Goal: Transaction & Acquisition: Purchase product/service

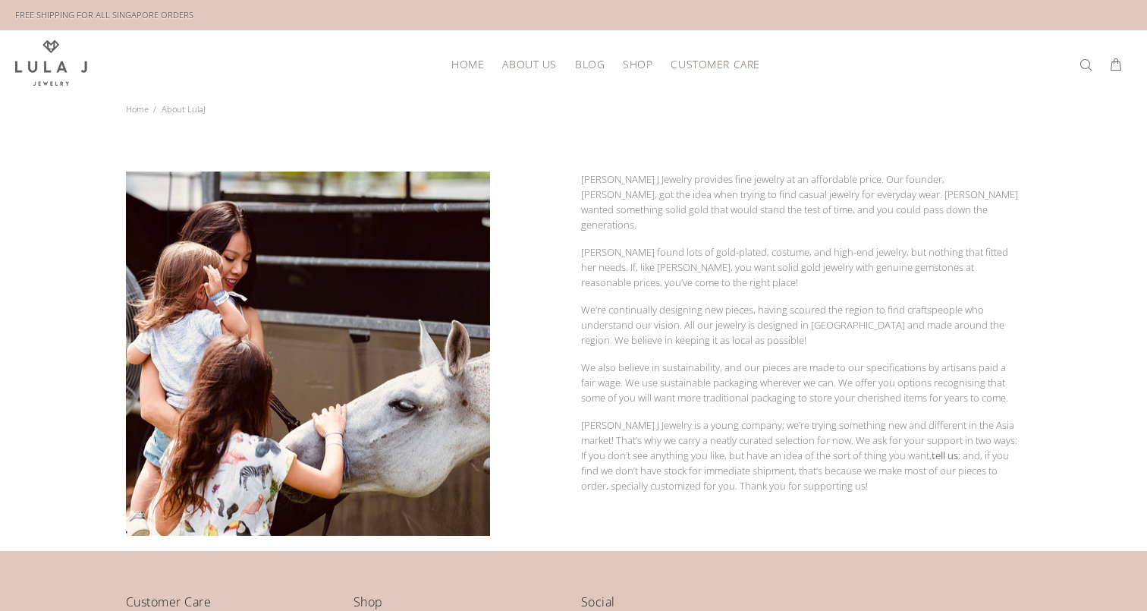
click at [637, 61] on span "Shop" at bounding box center [638, 63] width 30 height 11
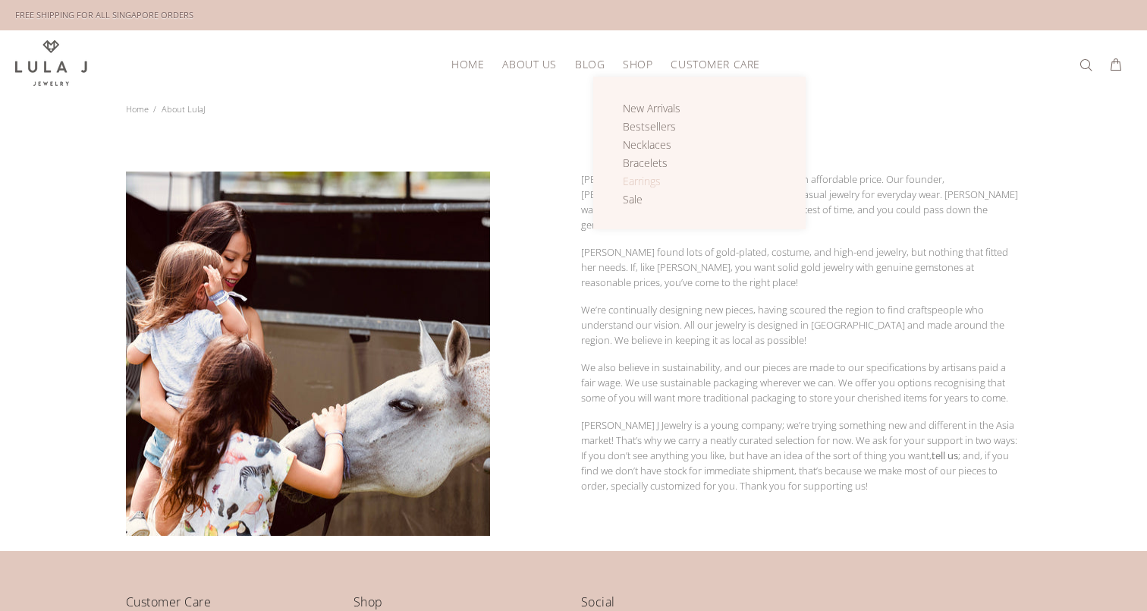
click at [643, 182] on span "Earrings" at bounding box center [642, 181] width 38 height 14
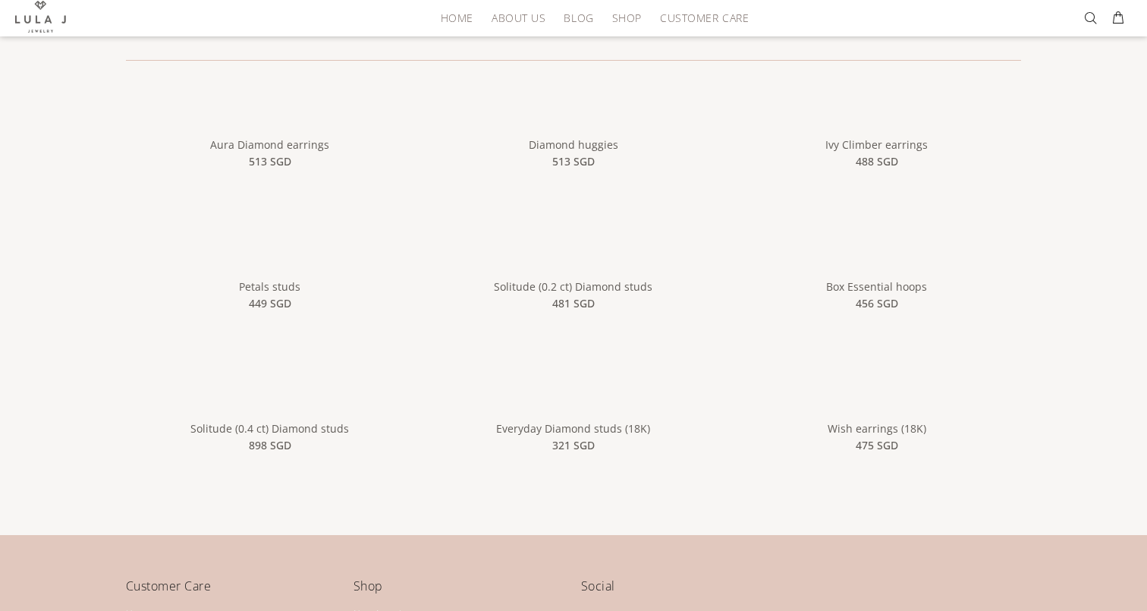
scroll to position [280, 0]
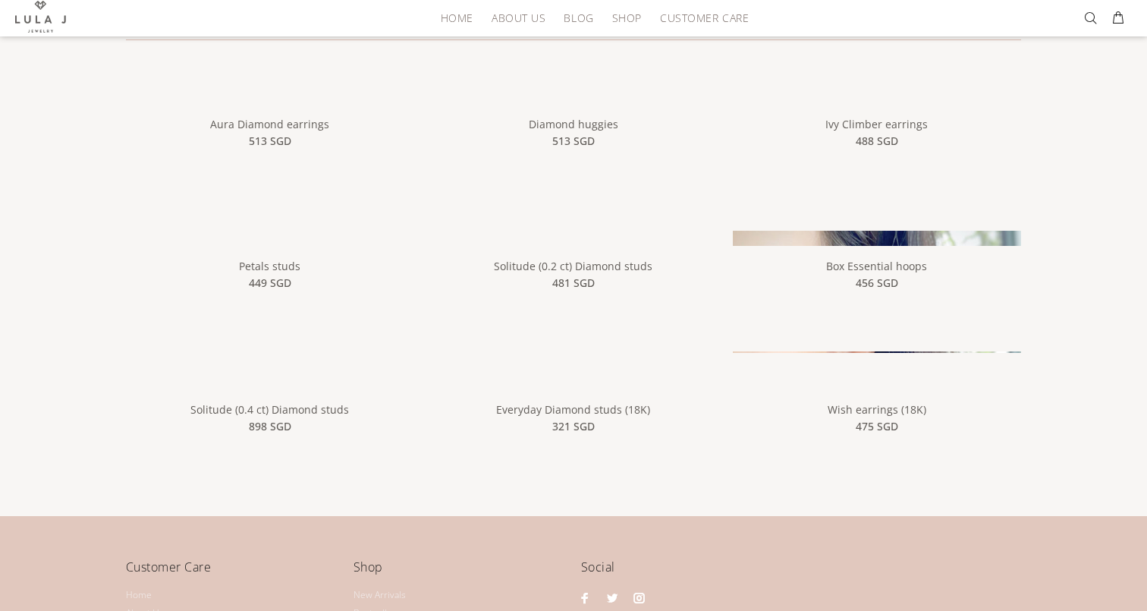
click at [863, 246] on div "Box Essential hoops 456 SGD Our Box Essential hoops are a modern twist to our c…" at bounding box center [877, 298] width 288 height 105
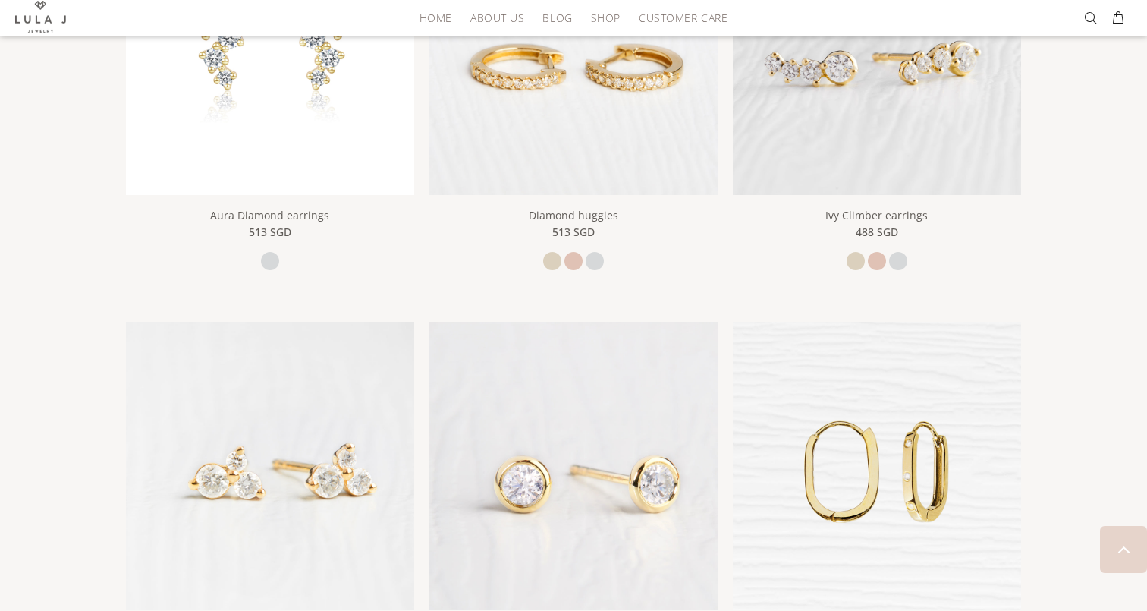
scroll to position [599, 0]
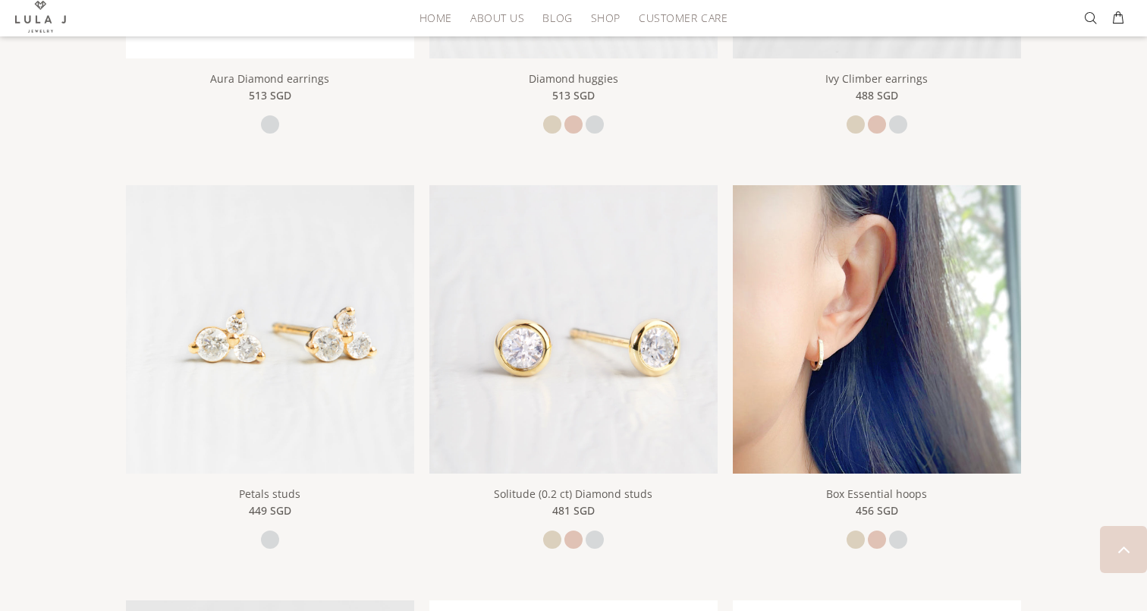
click at [826, 391] on img at bounding box center [877, 329] width 288 height 288
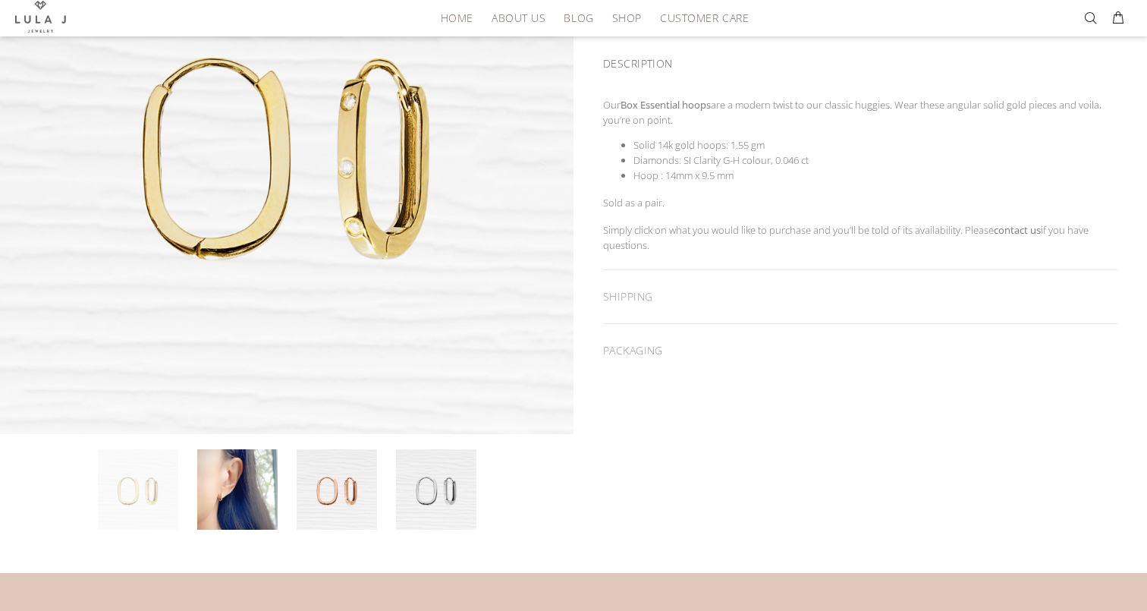
scroll to position [301, 0]
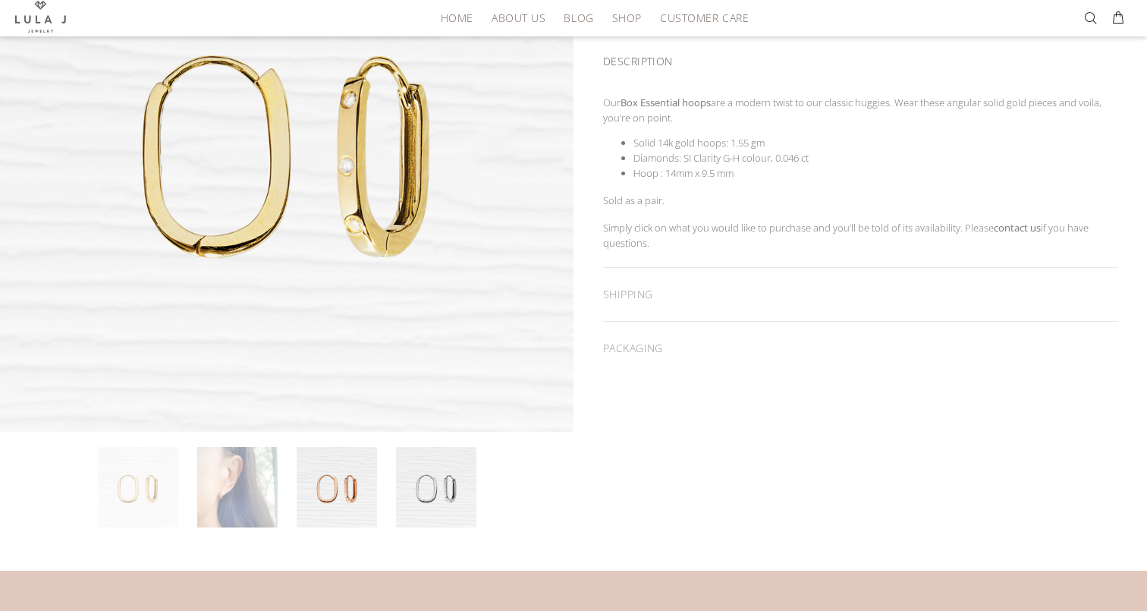
click at [228, 503] on link at bounding box center [237, 487] width 80 height 80
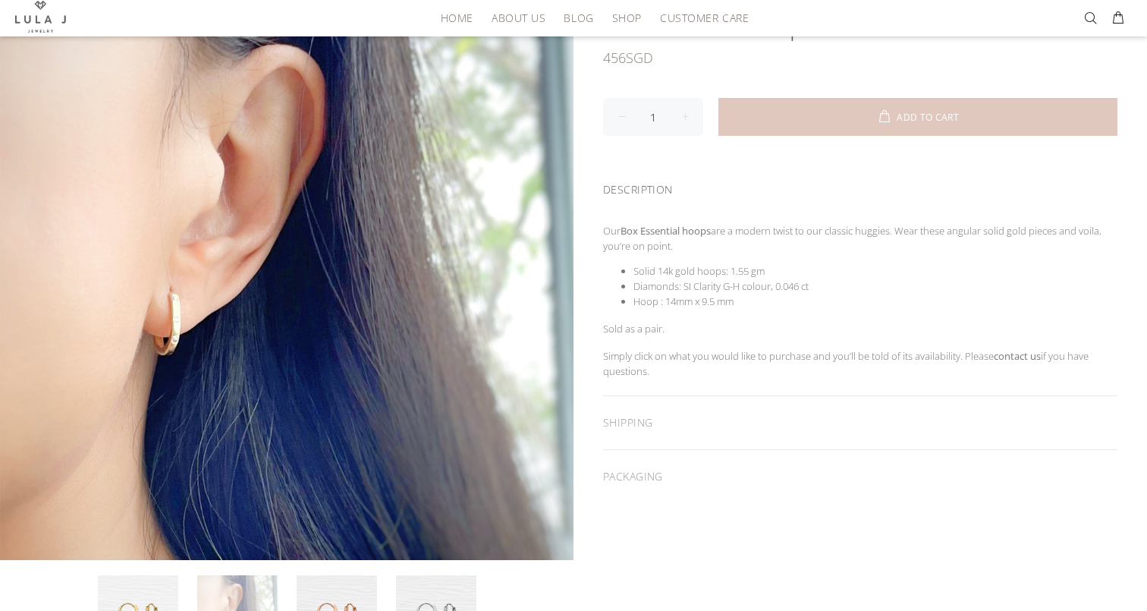
scroll to position [0, 0]
